Goal: Navigation & Orientation: Find specific page/section

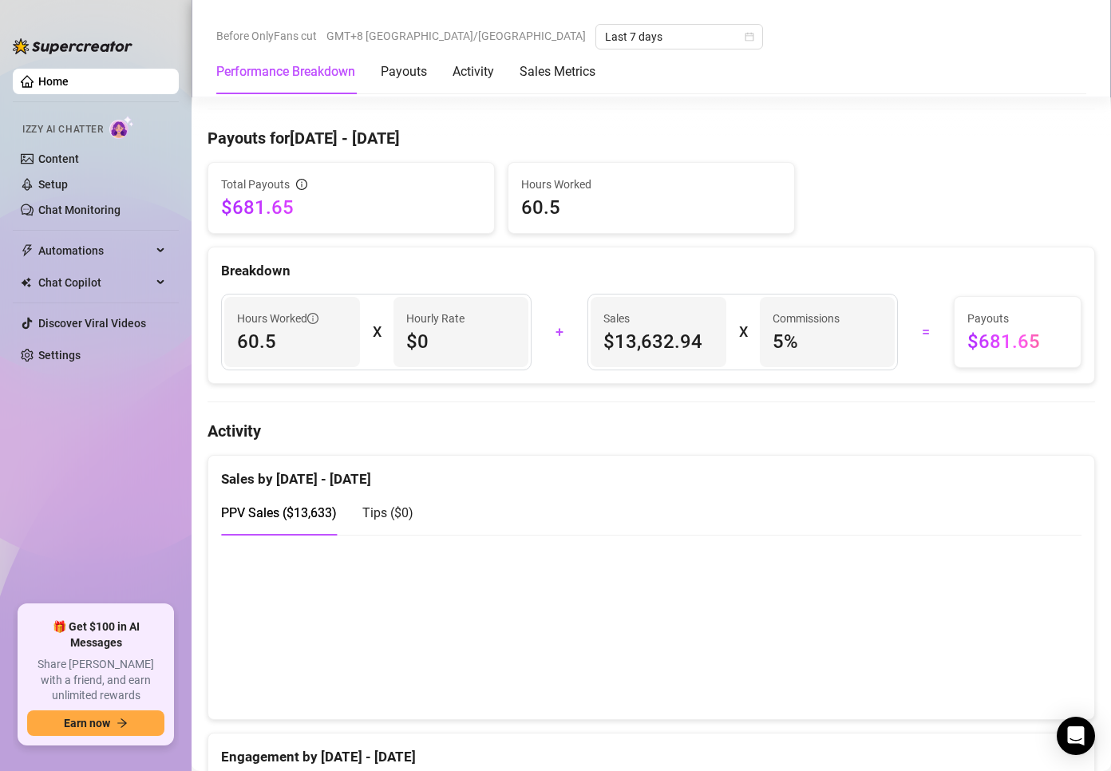
scroll to position [638, 0]
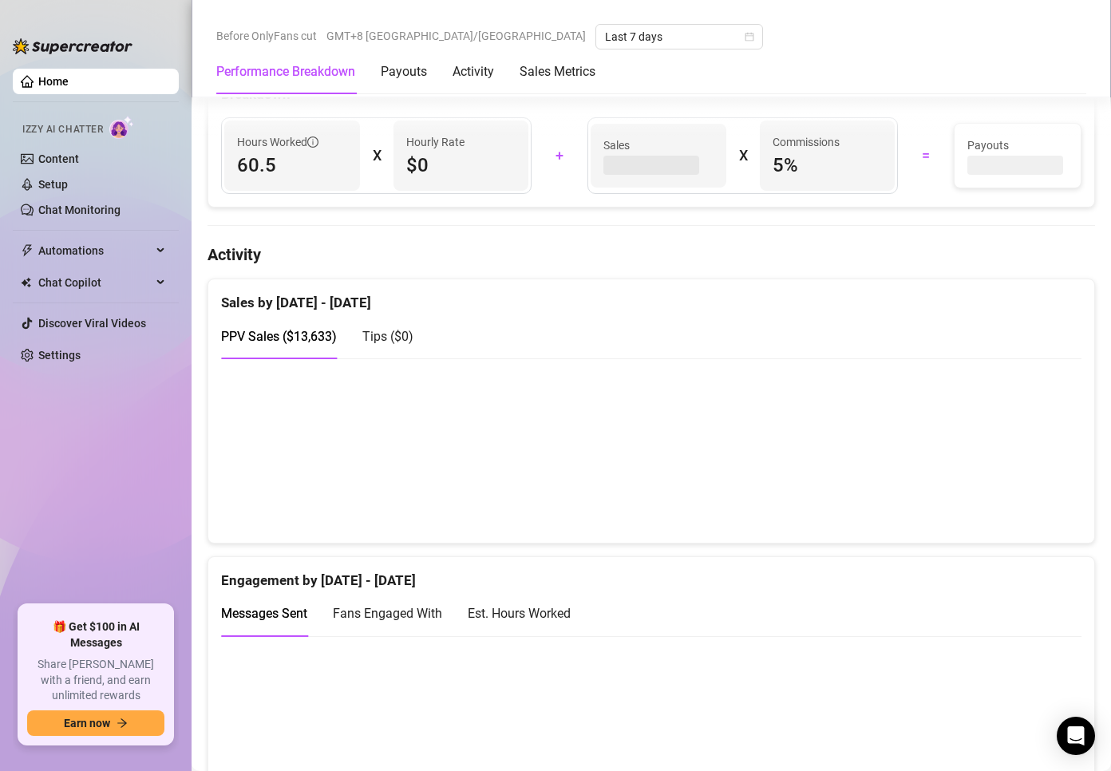
scroll to position [599, 0]
